Goal: Obtain resource: Obtain resource

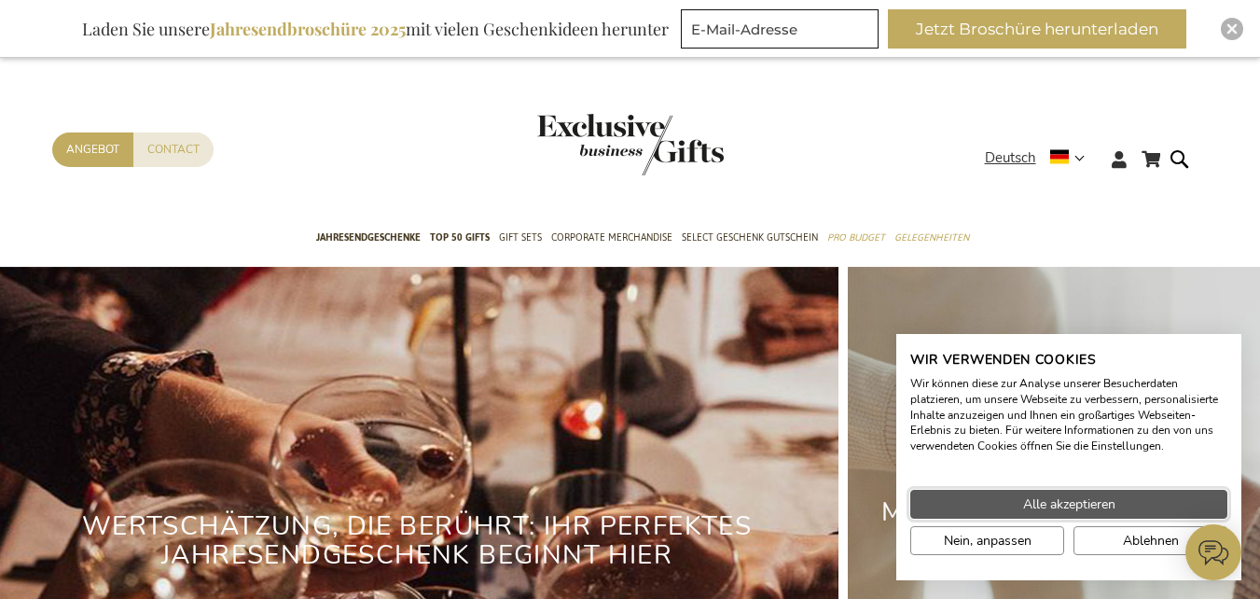
click at [1094, 509] on span "Alle akzeptieren" at bounding box center [1069, 504] width 92 height 20
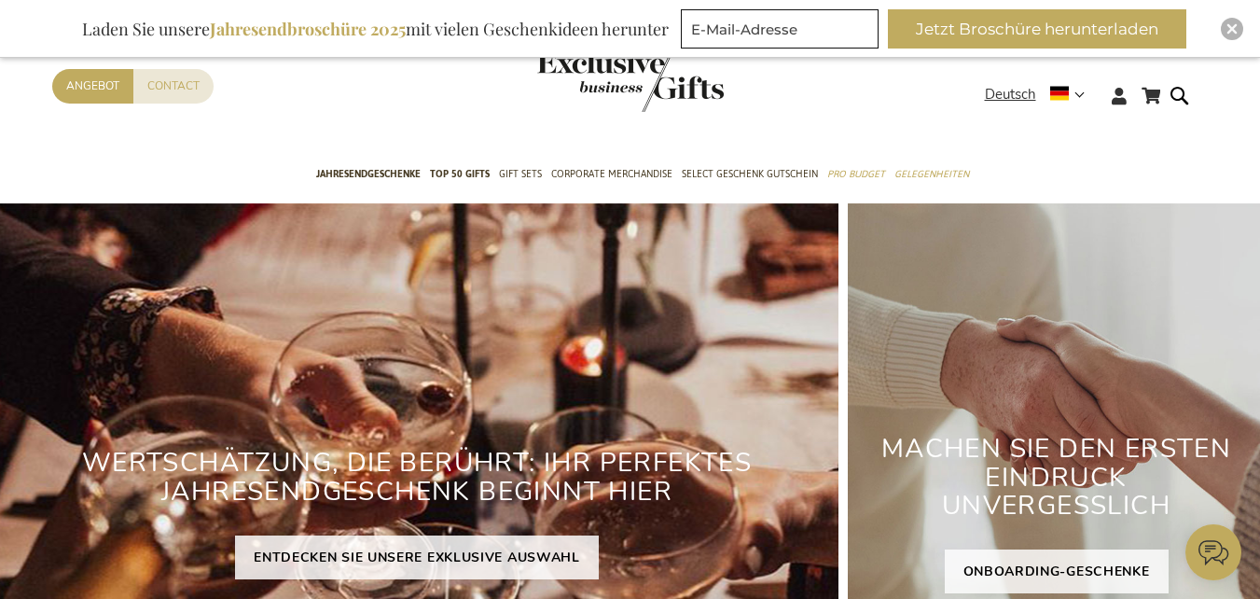
scroll to position [93, 0]
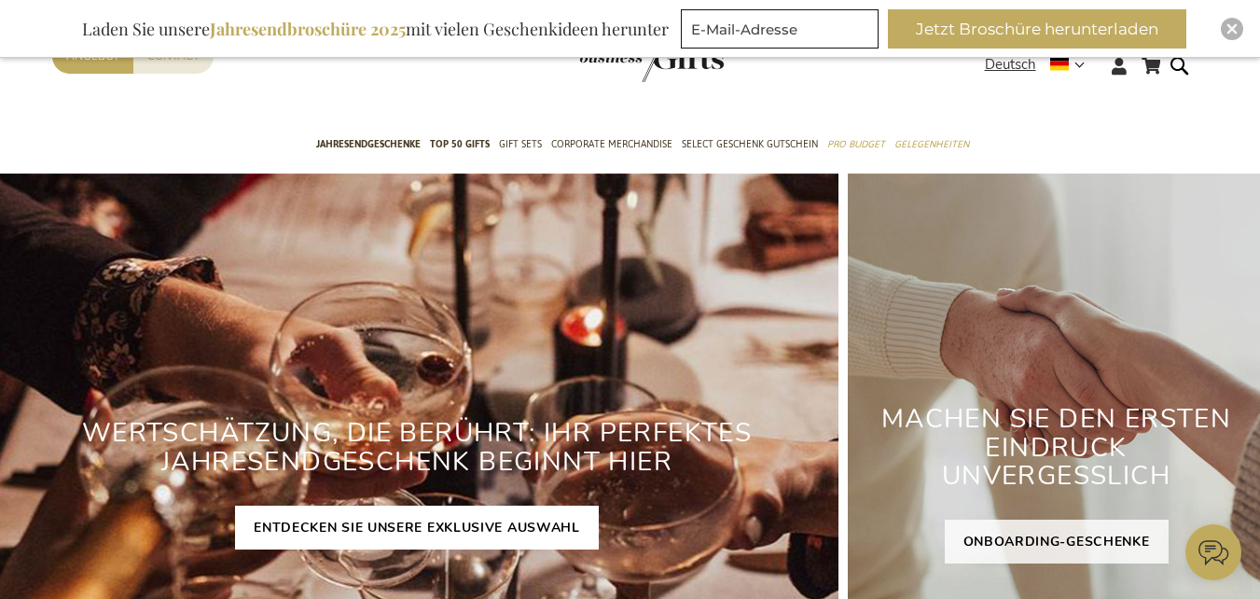
click at [501, 545] on link "ENTDECKEN SIE UNSERE EXKLUSIVE AUSWAHL" at bounding box center [417, 528] width 364 height 44
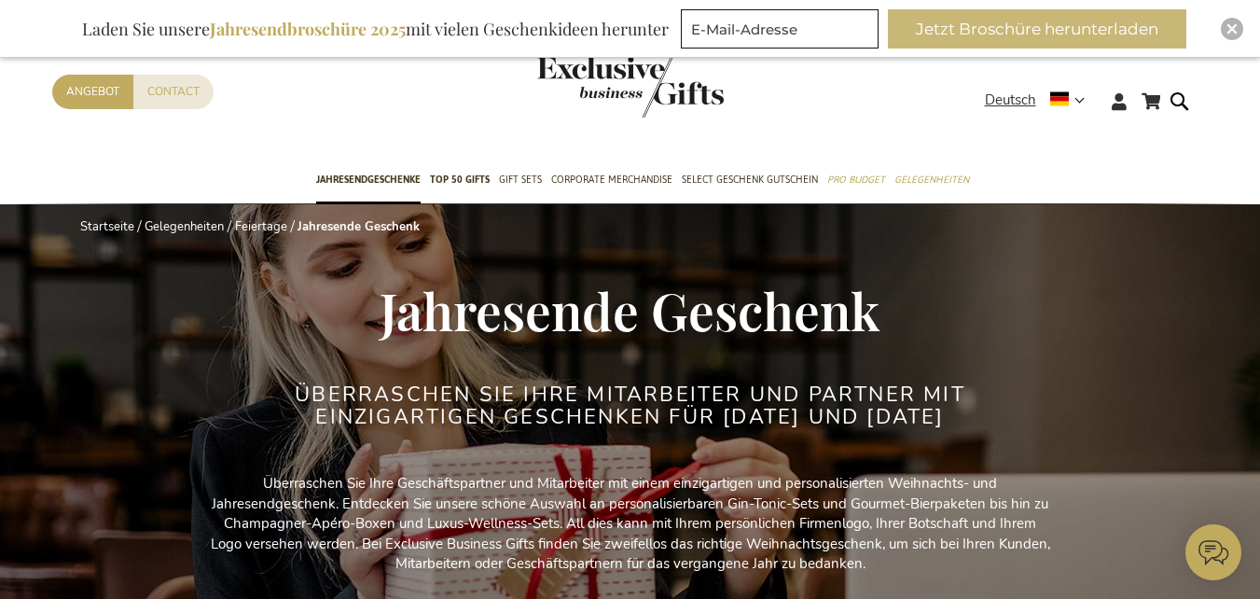
click at [1178, 34] on button "Jetzt Broschüre herunterladen" at bounding box center [1037, 28] width 299 height 39
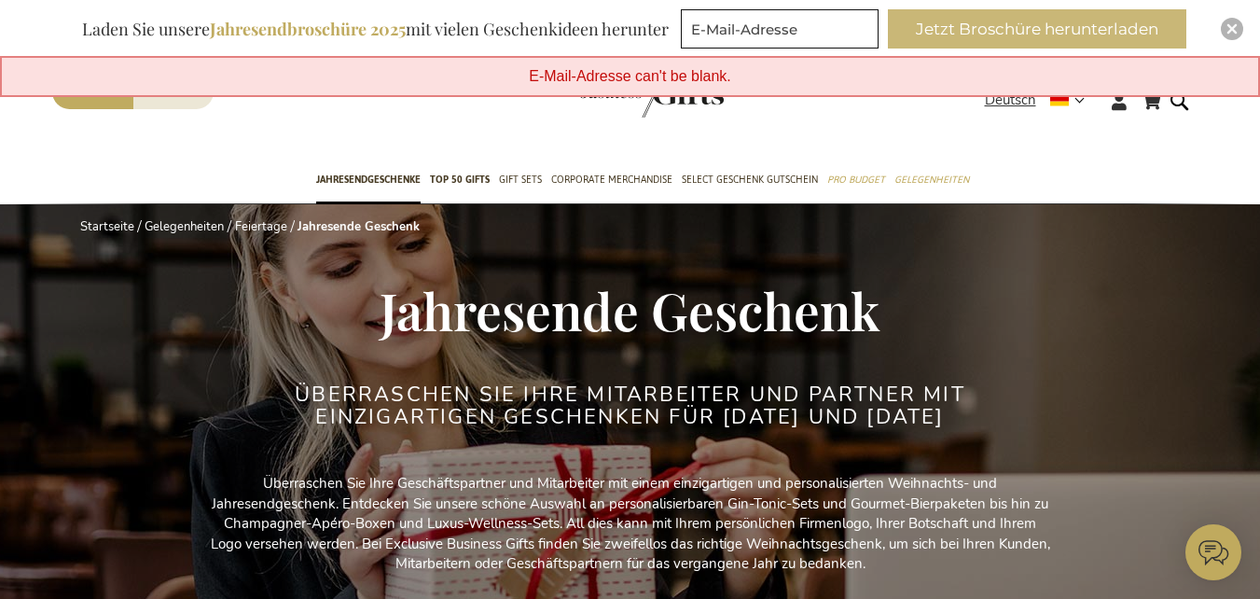
click at [1106, 21] on button "Jetzt Broschüre herunterladen" at bounding box center [1037, 28] width 299 height 39
click at [919, 21] on button "Jetzt Broschüre herunterladen" at bounding box center [1037, 28] width 299 height 39
